Goal: Check status

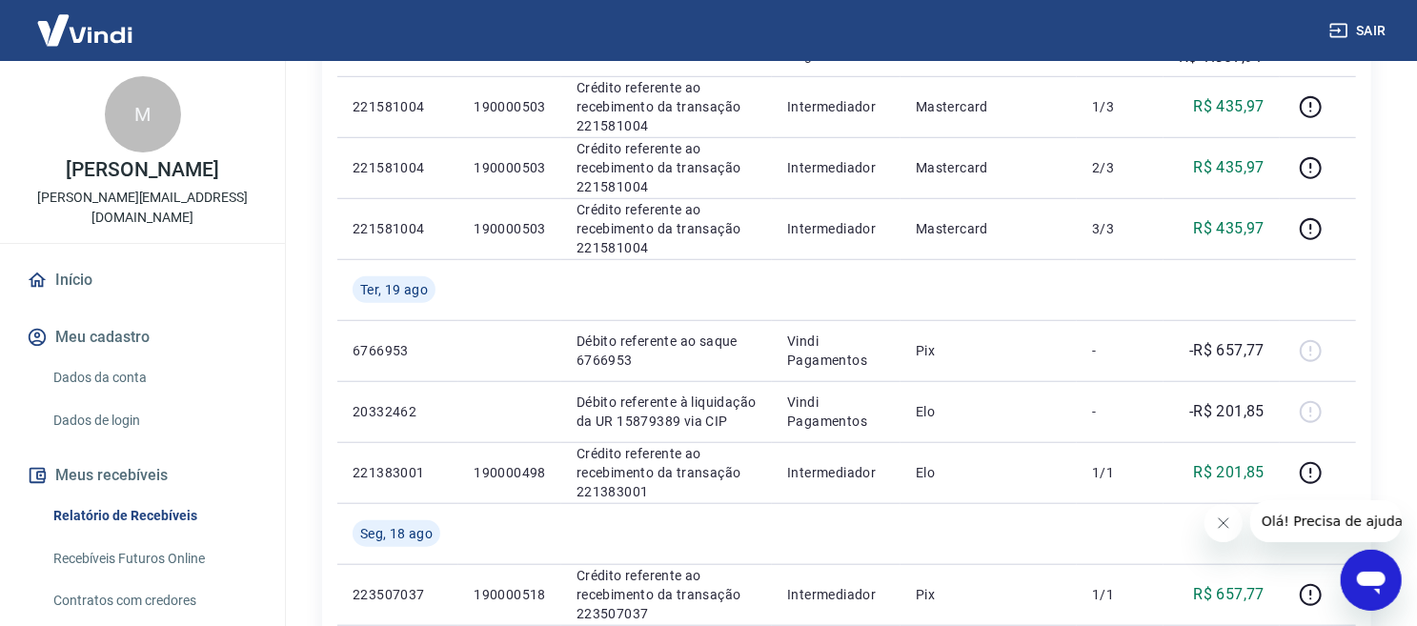
scroll to position [529, 0]
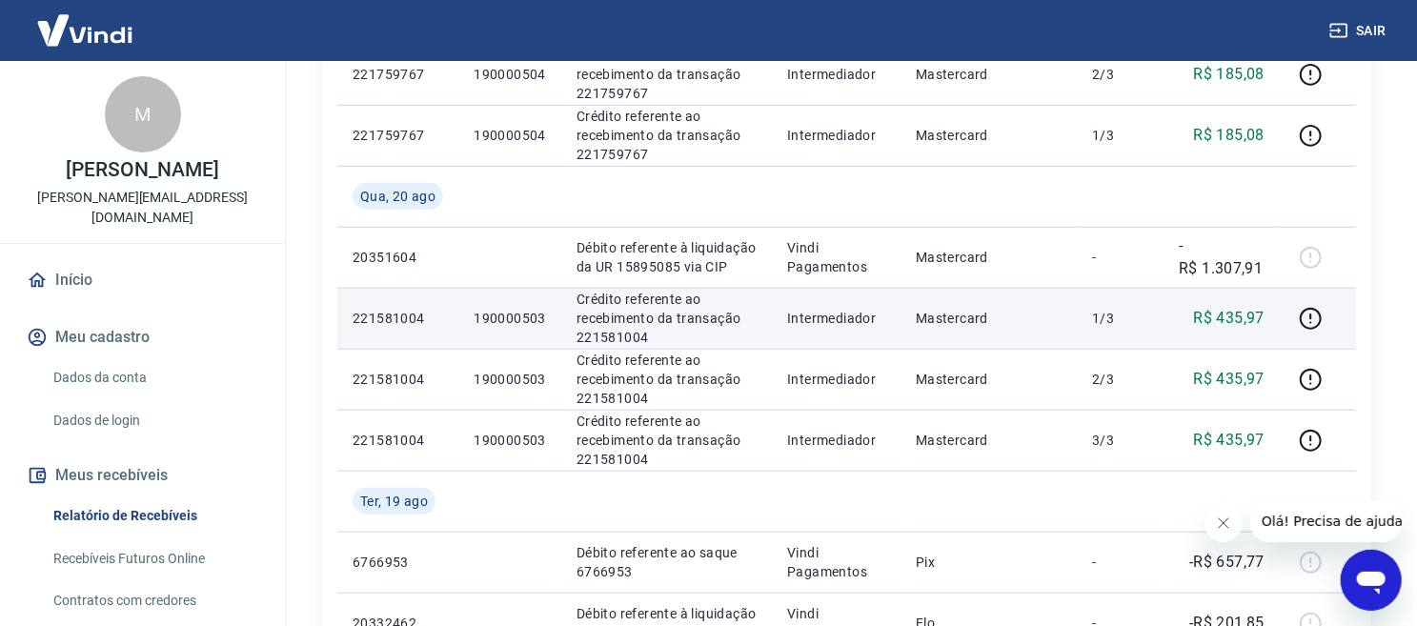
click at [510, 309] on p "190000503" at bounding box center [510, 318] width 72 height 19
click at [510, 313] on p "190000503" at bounding box center [510, 318] width 72 height 19
copy p "190000503"
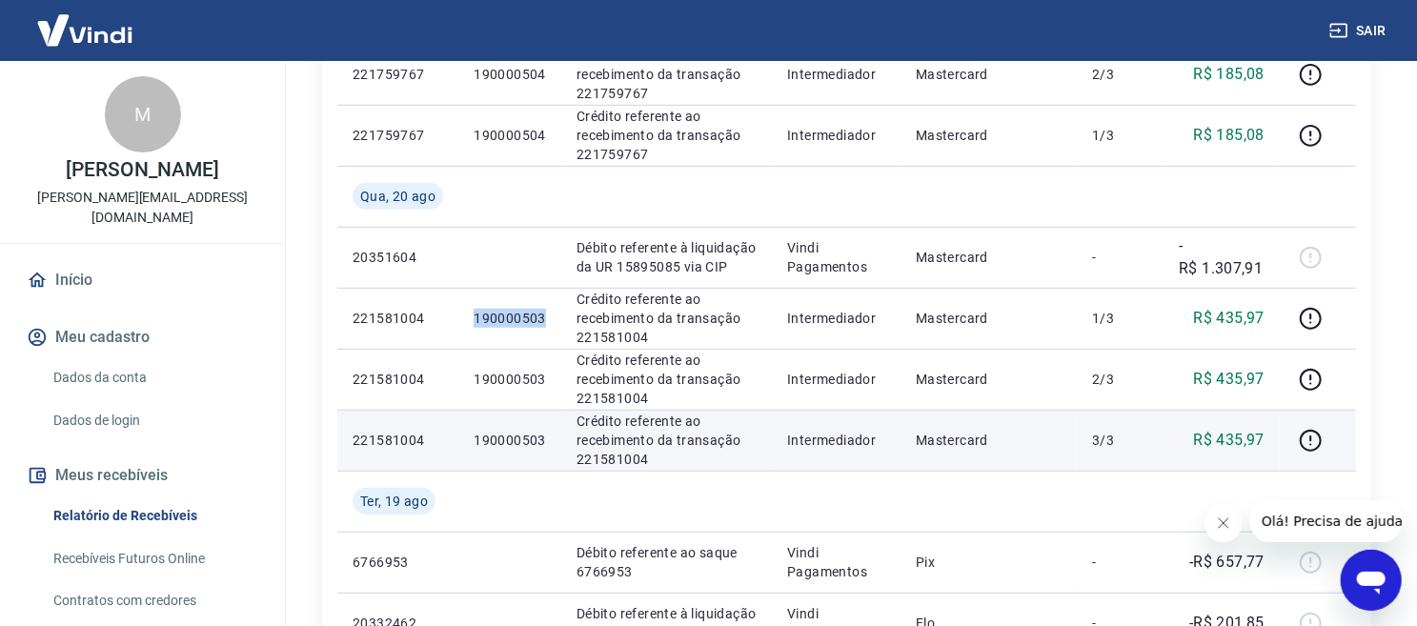
copy p "190000503"
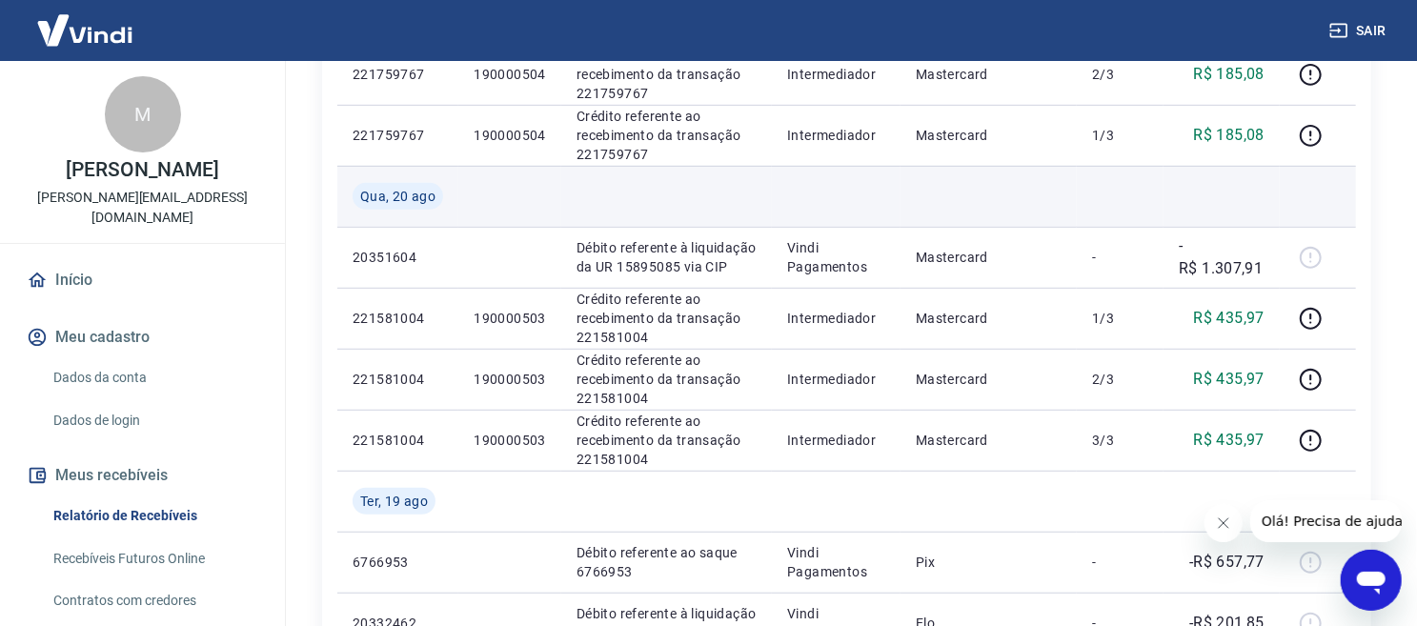
click at [683, 186] on td at bounding box center [666, 196] width 211 height 61
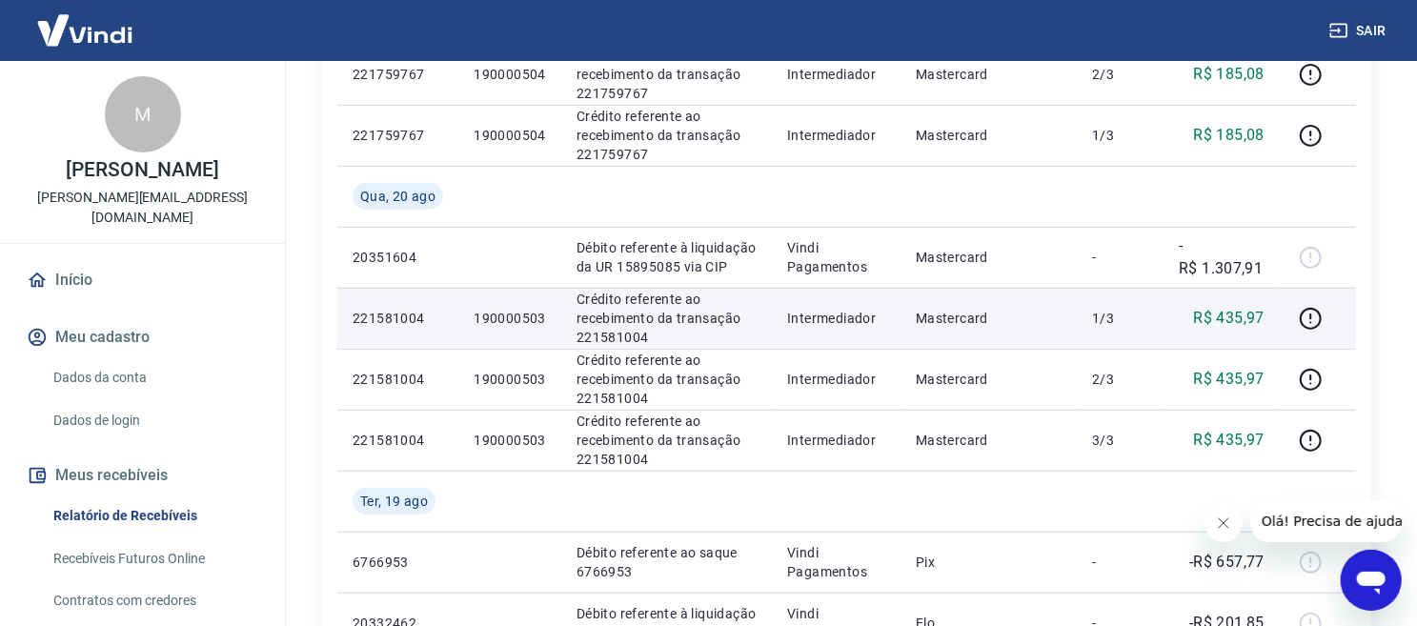
click at [531, 314] on p "190000503" at bounding box center [510, 318] width 72 height 19
copy p "190000503"
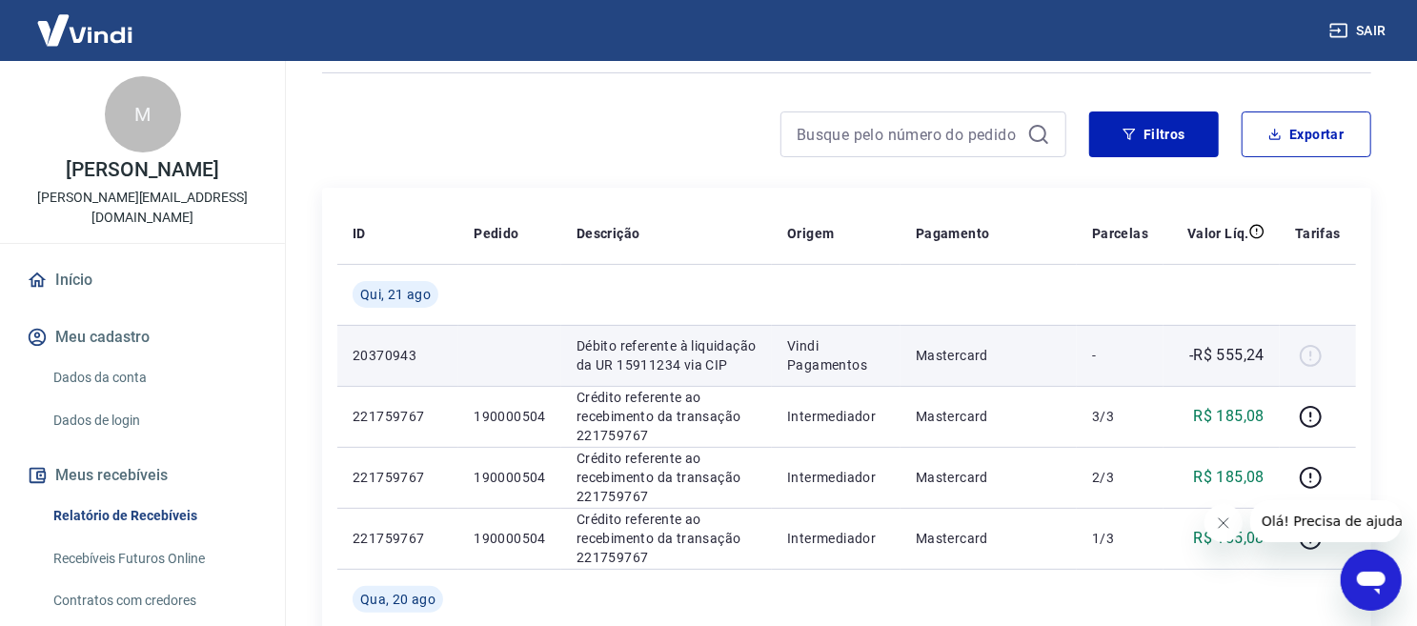
scroll to position [0, 0]
